Goal: Transaction & Acquisition: Obtain resource

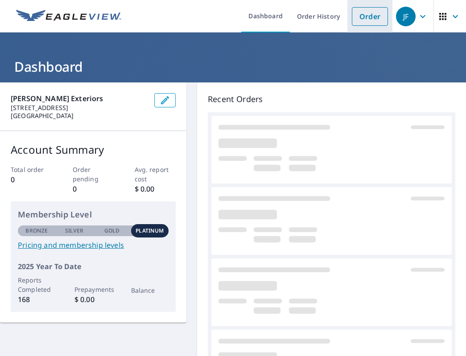
click at [364, 15] on link "Order" at bounding box center [370, 16] width 36 height 19
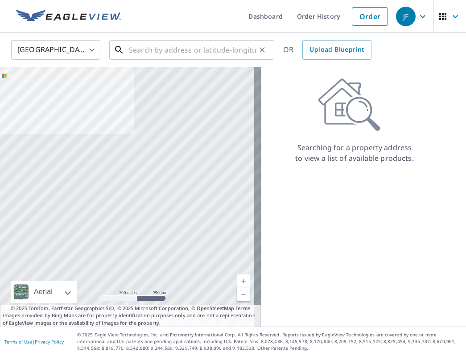
click at [233, 46] on input "text" at bounding box center [192, 49] width 127 height 25
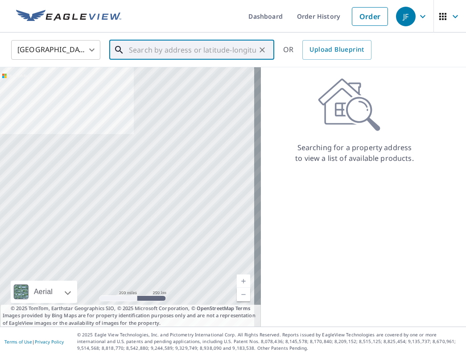
paste input "6 Lochinvar Dr"
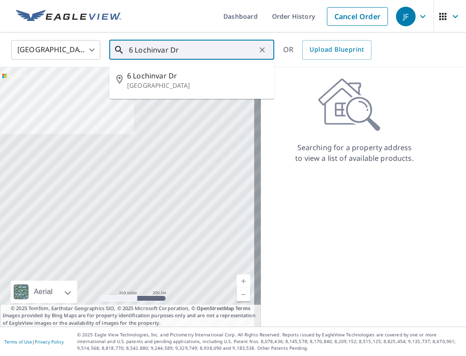
click at [221, 52] on input "6 Lochinvar Dr" at bounding box center [192, 49] width 127 height 25
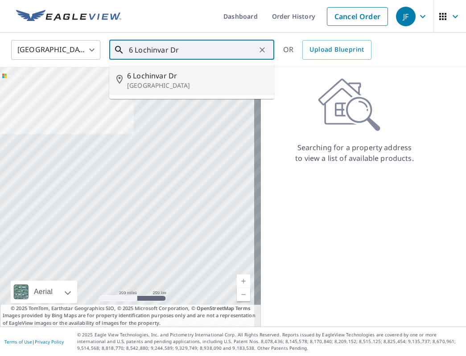
click at [209, 87] on p "[GEOGRAPHIC_DATA]" at bounding box center [197, 85] width 140 height 9
type input "[STREET_ADDRESS]"
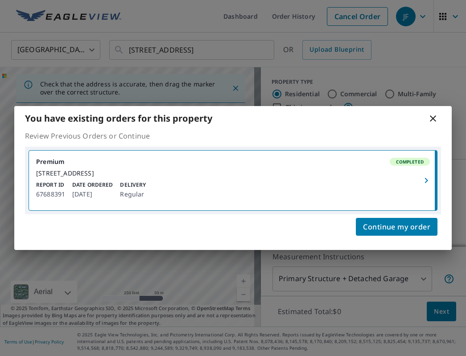
scroll to position [47, 0]
click at [385, 177] on div "[STREET_ADDRESS]" at bounding box center [233, 173] width 394 height 8
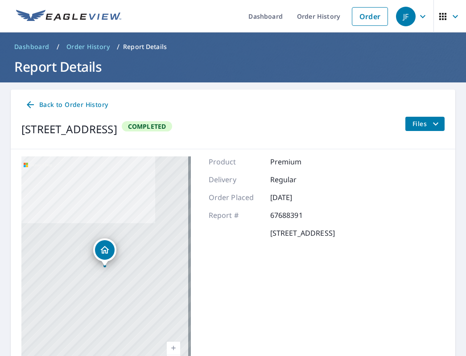
click at [430, 122] on icon "filesDropdownBtn-67688391" at bounding box center [435, 124] width 11 height 11
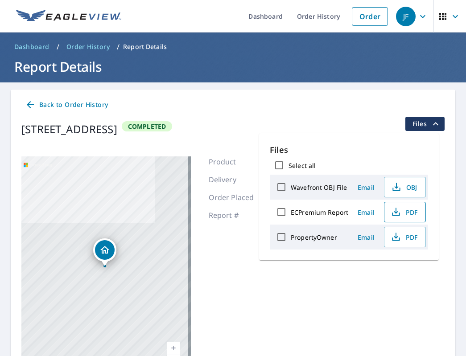
click at [400, 210] on span "PDF" at bounding box center [404, 212] width 29 height 11
